Goal: Information Seeking & Learning: Understand process/instructions

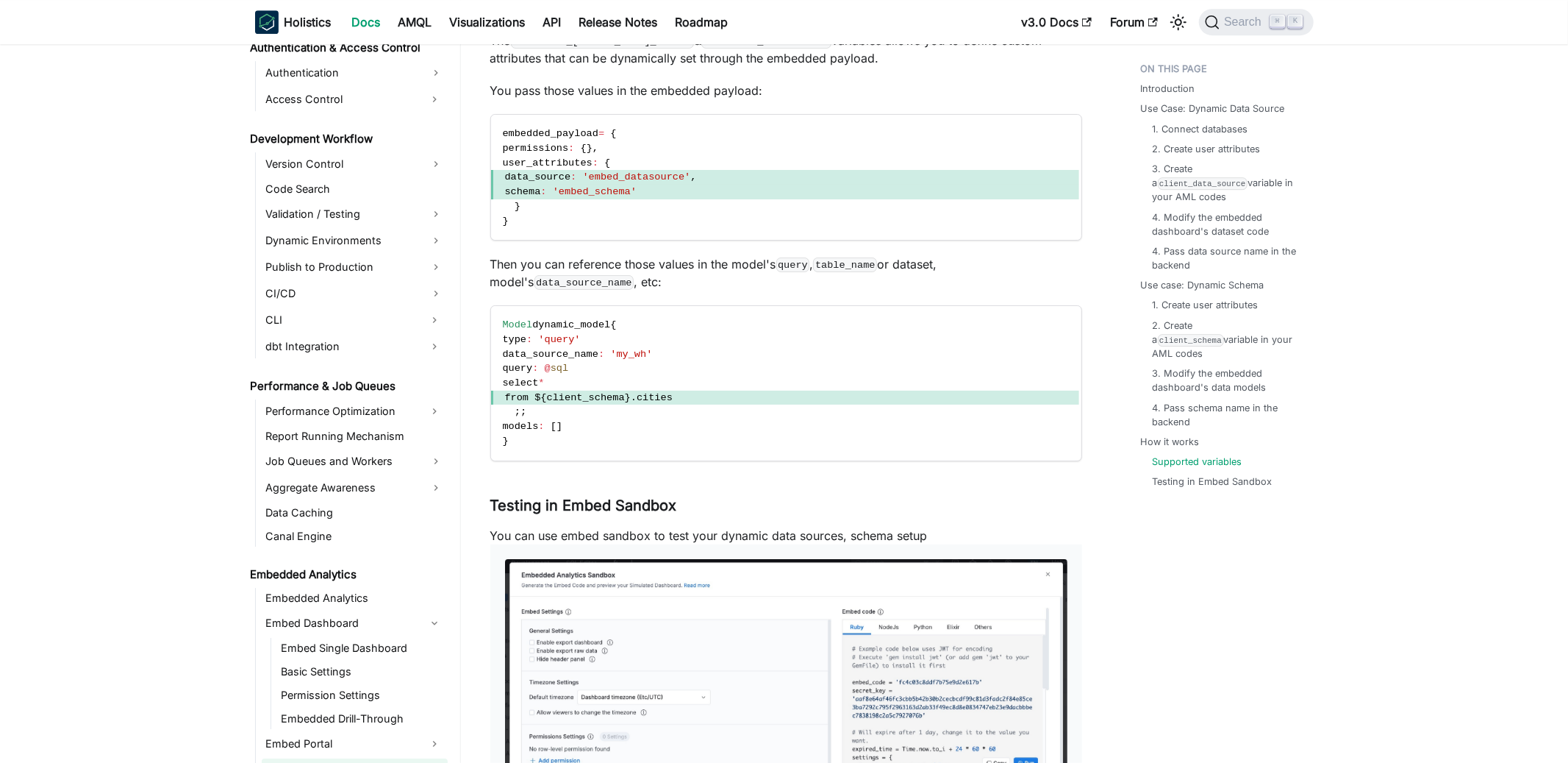
scroll to position [3797, 0]
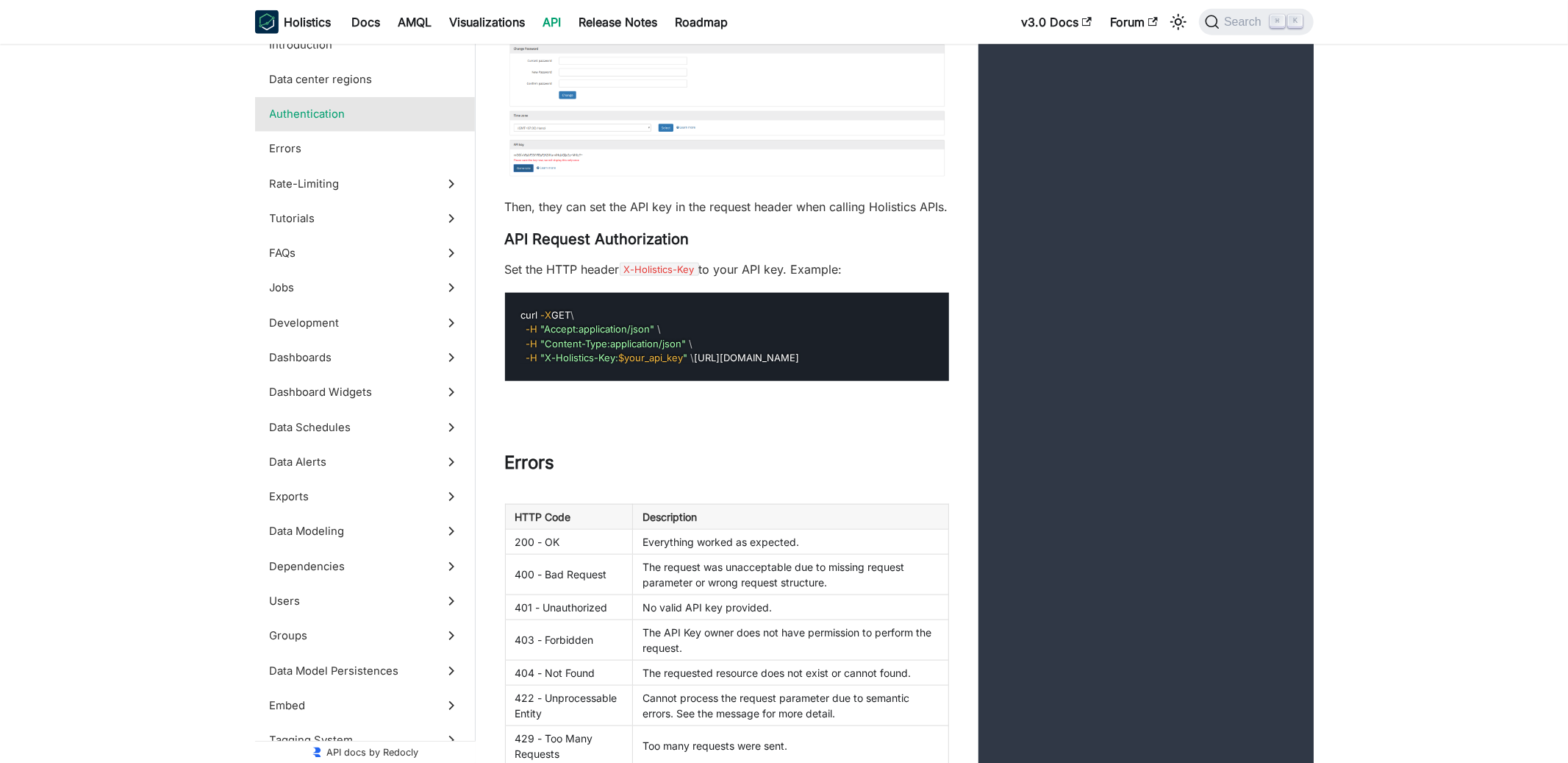
scroll to position [1280, 0]
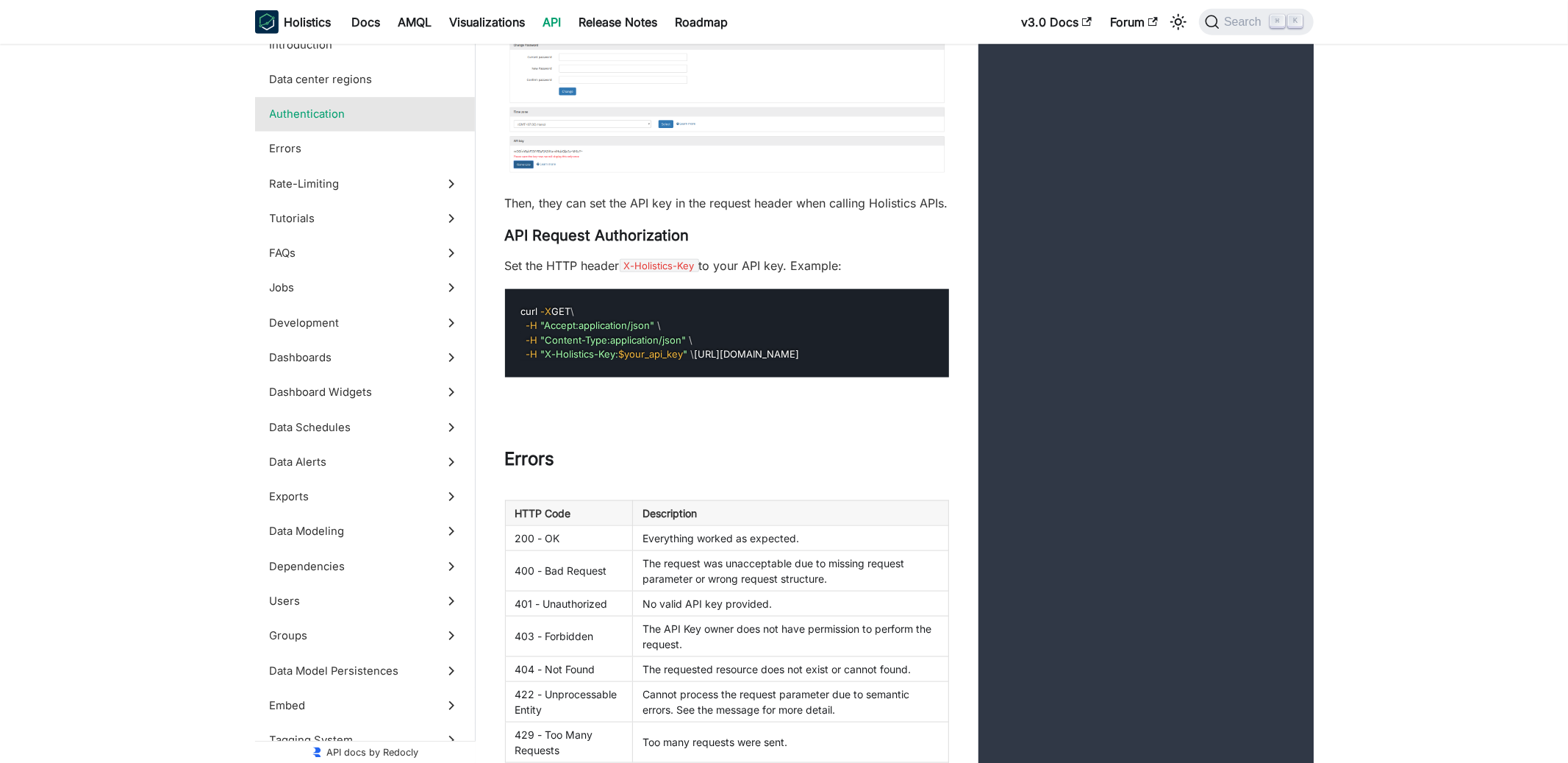
click at [748, 377] on pre "curl -X GET \ -H "Accept:application/json" \ -H "Content-Type:application/json"…" at bounding box center [727, 333] width 444 height 88
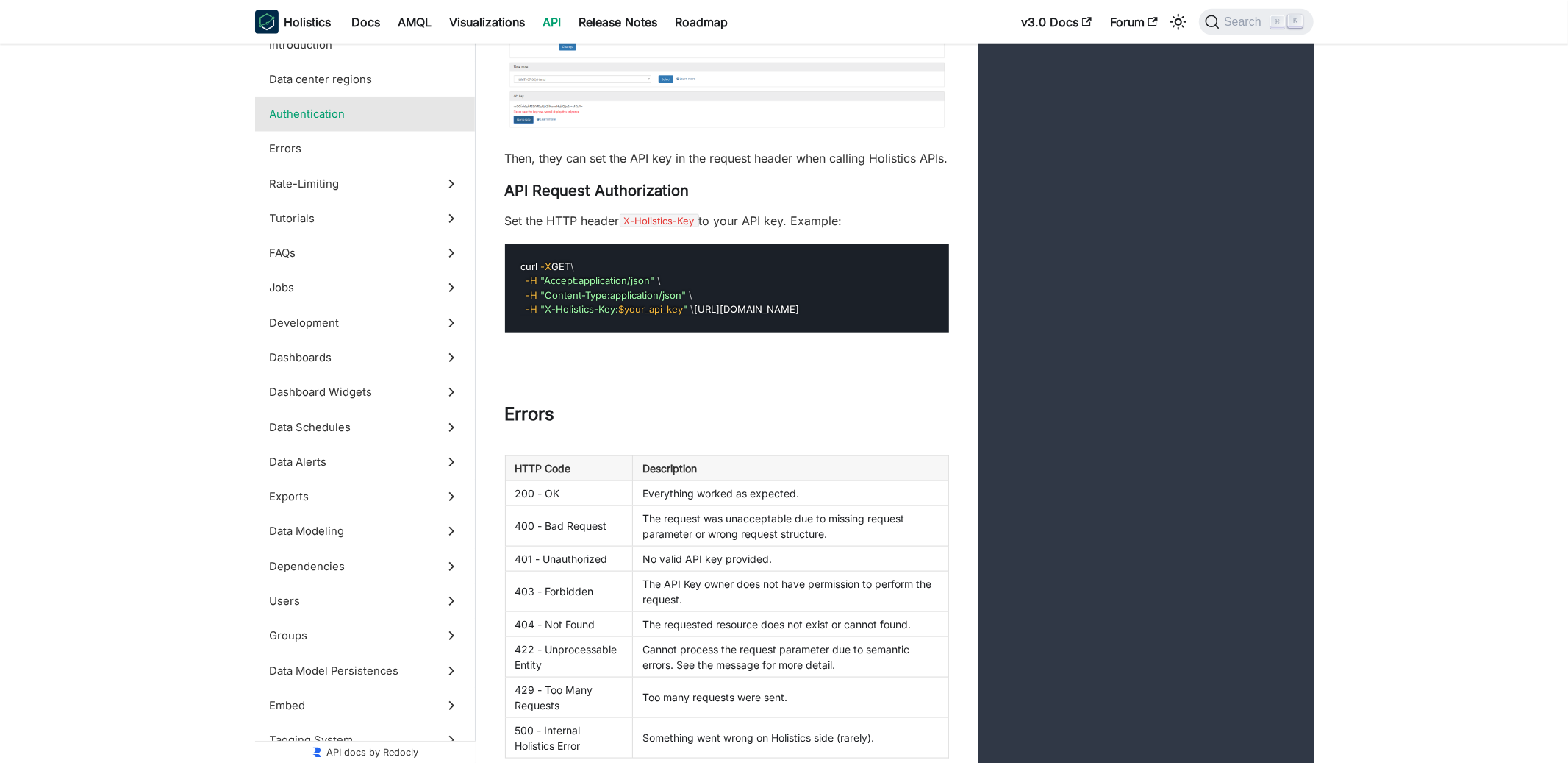
scroll to position [1328, 0]
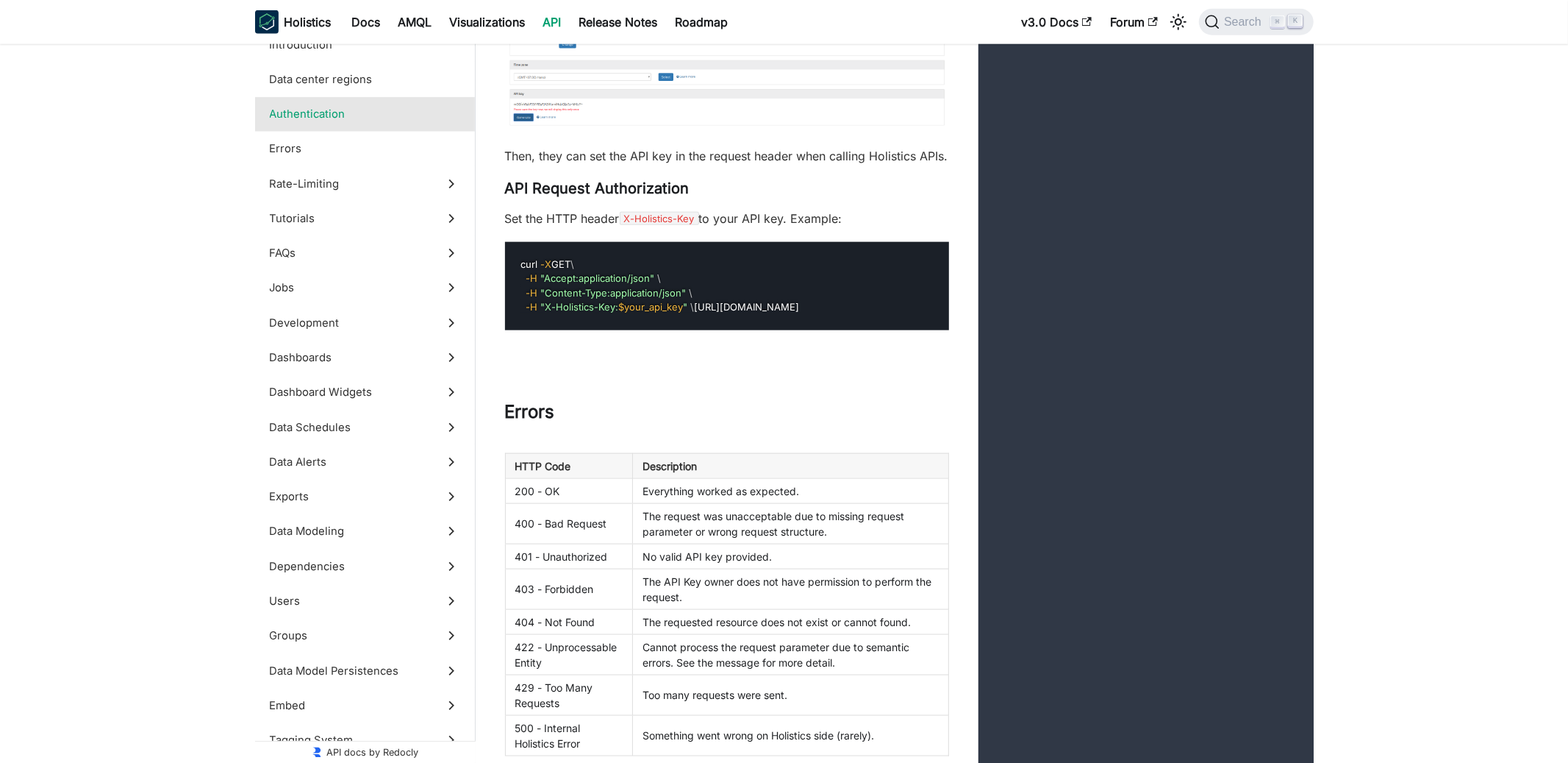
drag, startPoint x: 760, startPoint y: 348, endPoint x: 496, endPoint y: 287, distance: 271.0
copy code "curl -X GET \ -H "Accept:application/json" \ -H "Content-Type:application/json"…"
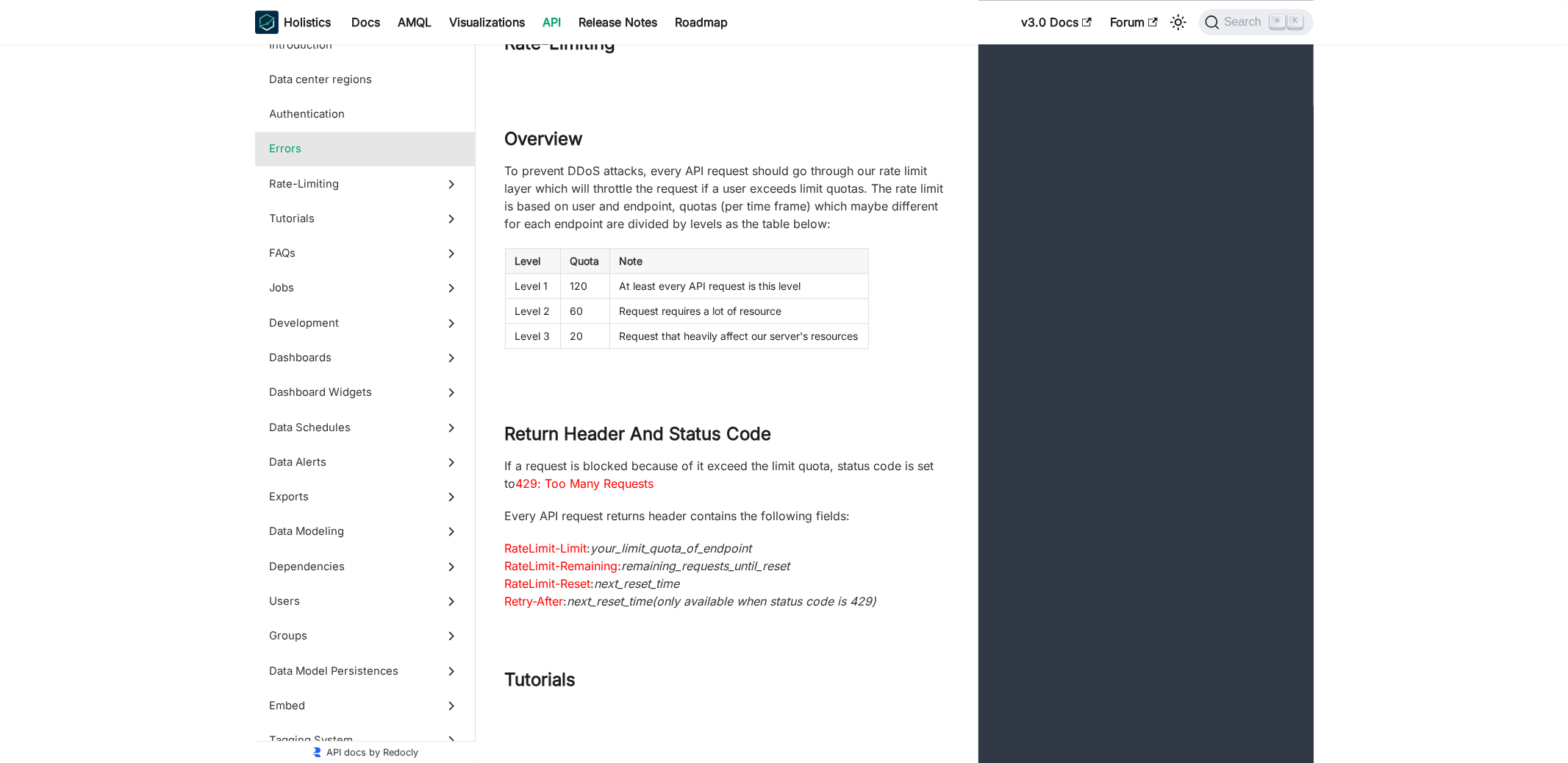
scroll to position [3117, 0]
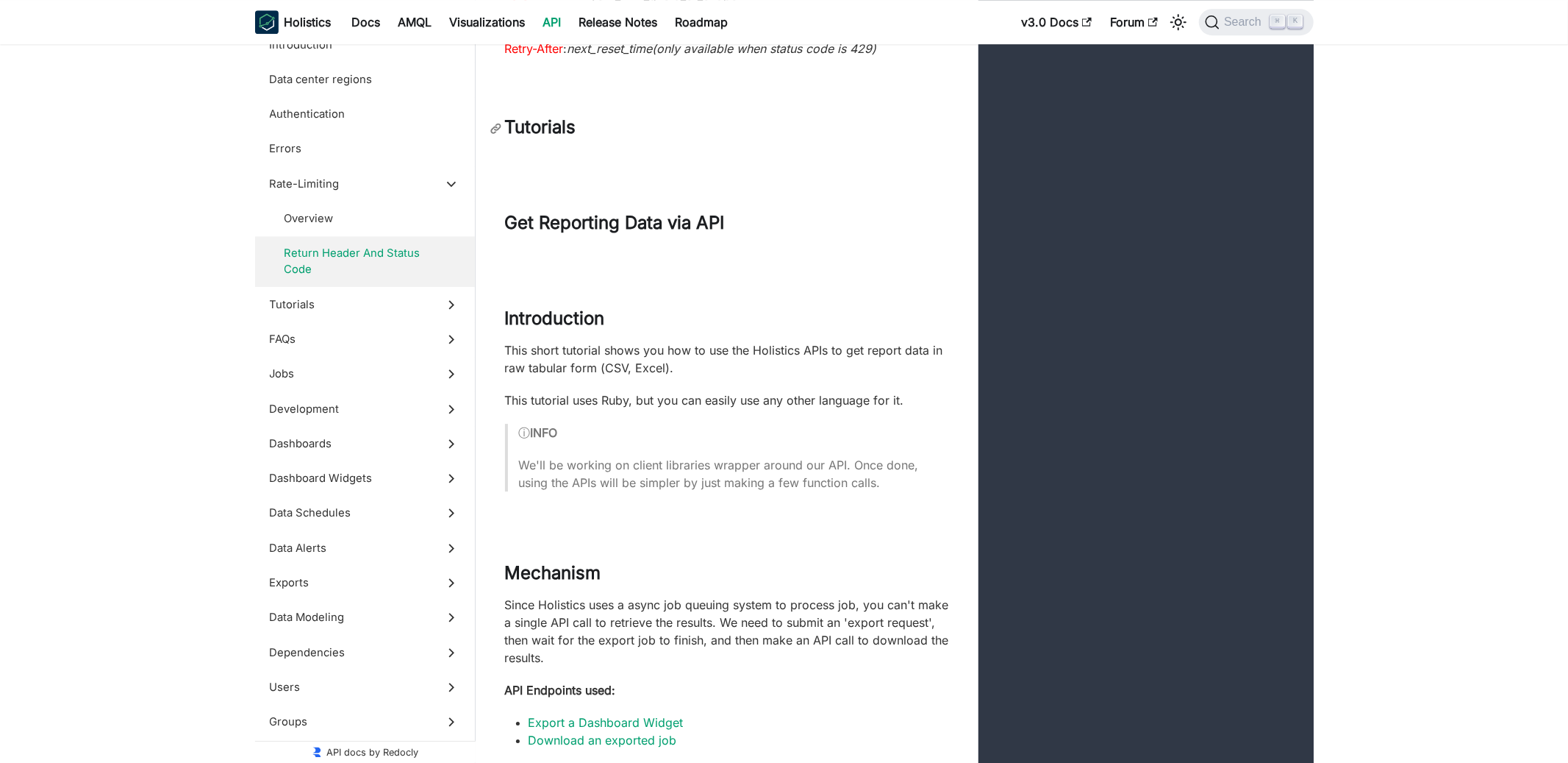
scroll to position [3668, 0]
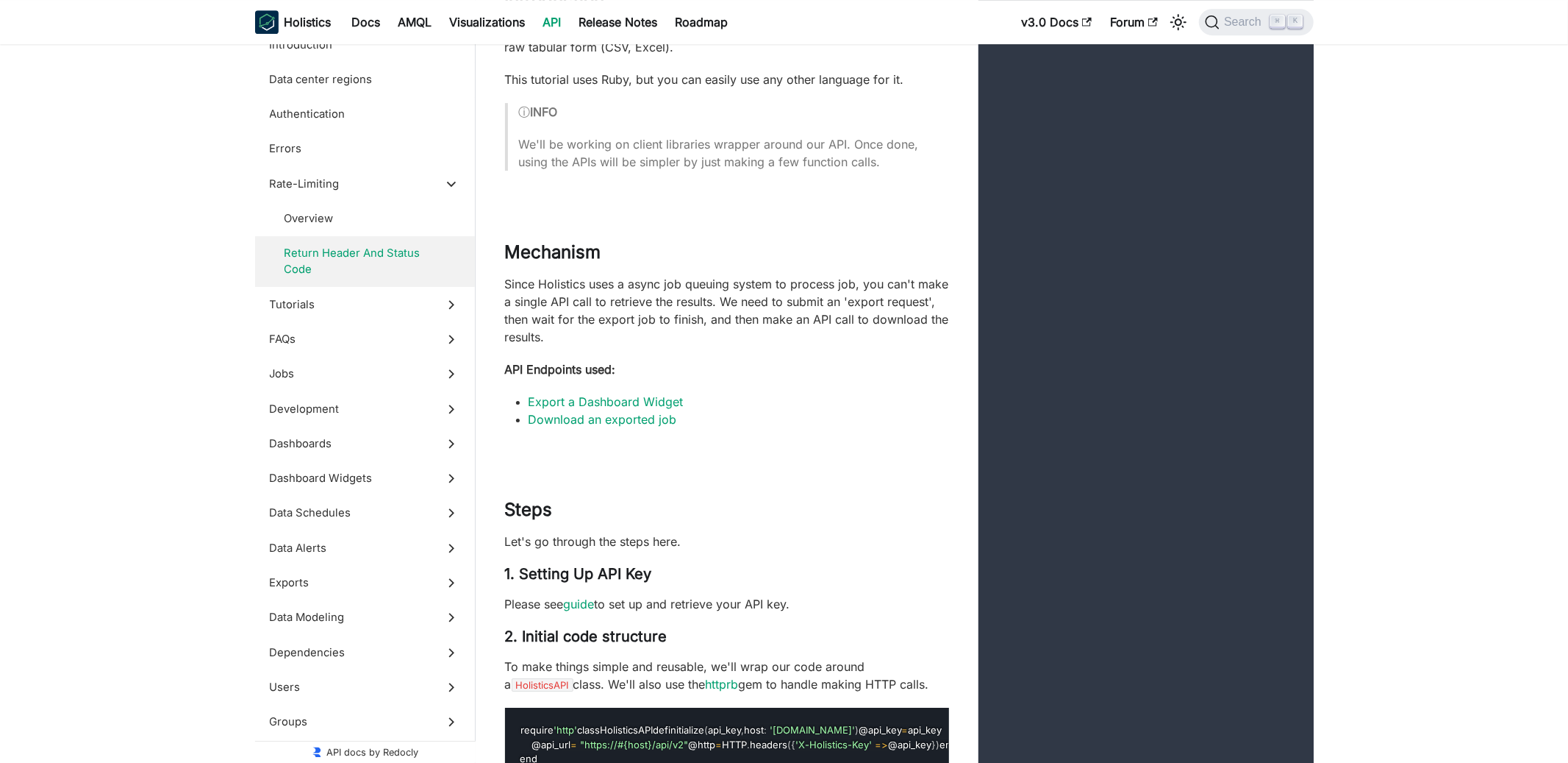
scroll to position [4151, 0]
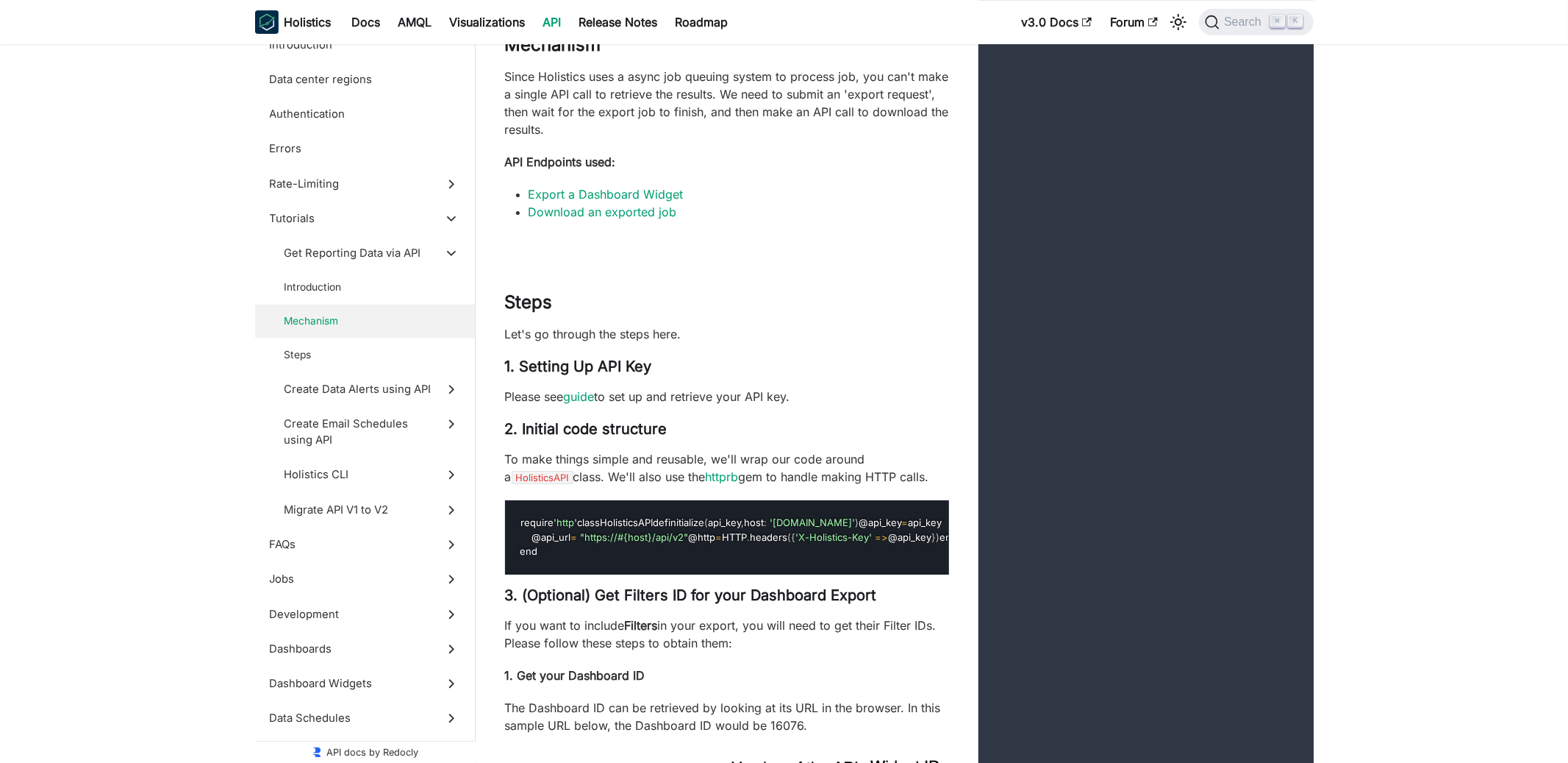
scroll to position [4196, 0]
